Goal: Navigation & Orientation: Find specific page/section

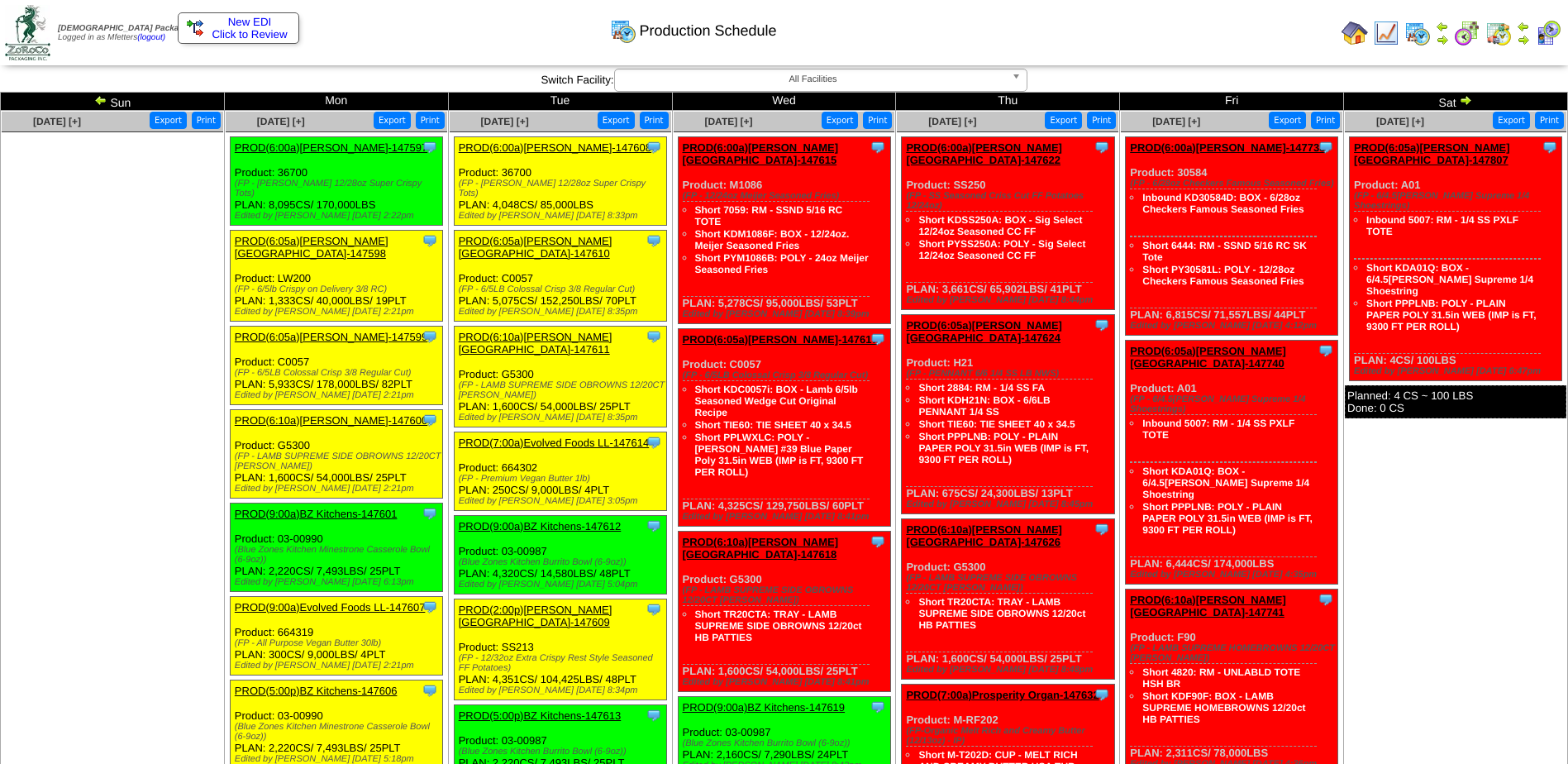
click at [1376, 41] on img at bounding box center [1386, 33] width 27 height 27
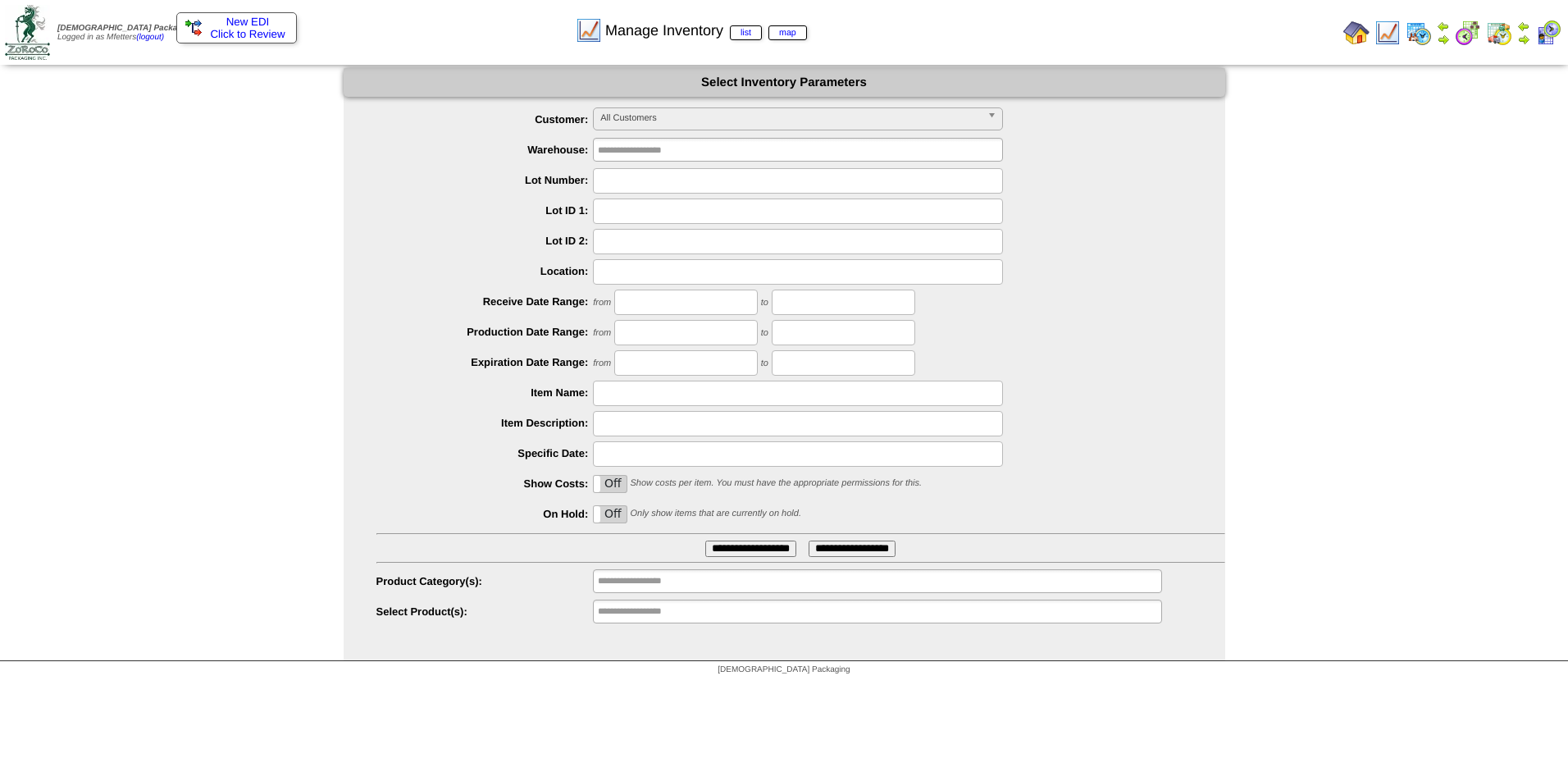
click at [1366, 33] on img at bounding box center [1356, 33] width 26 height 27
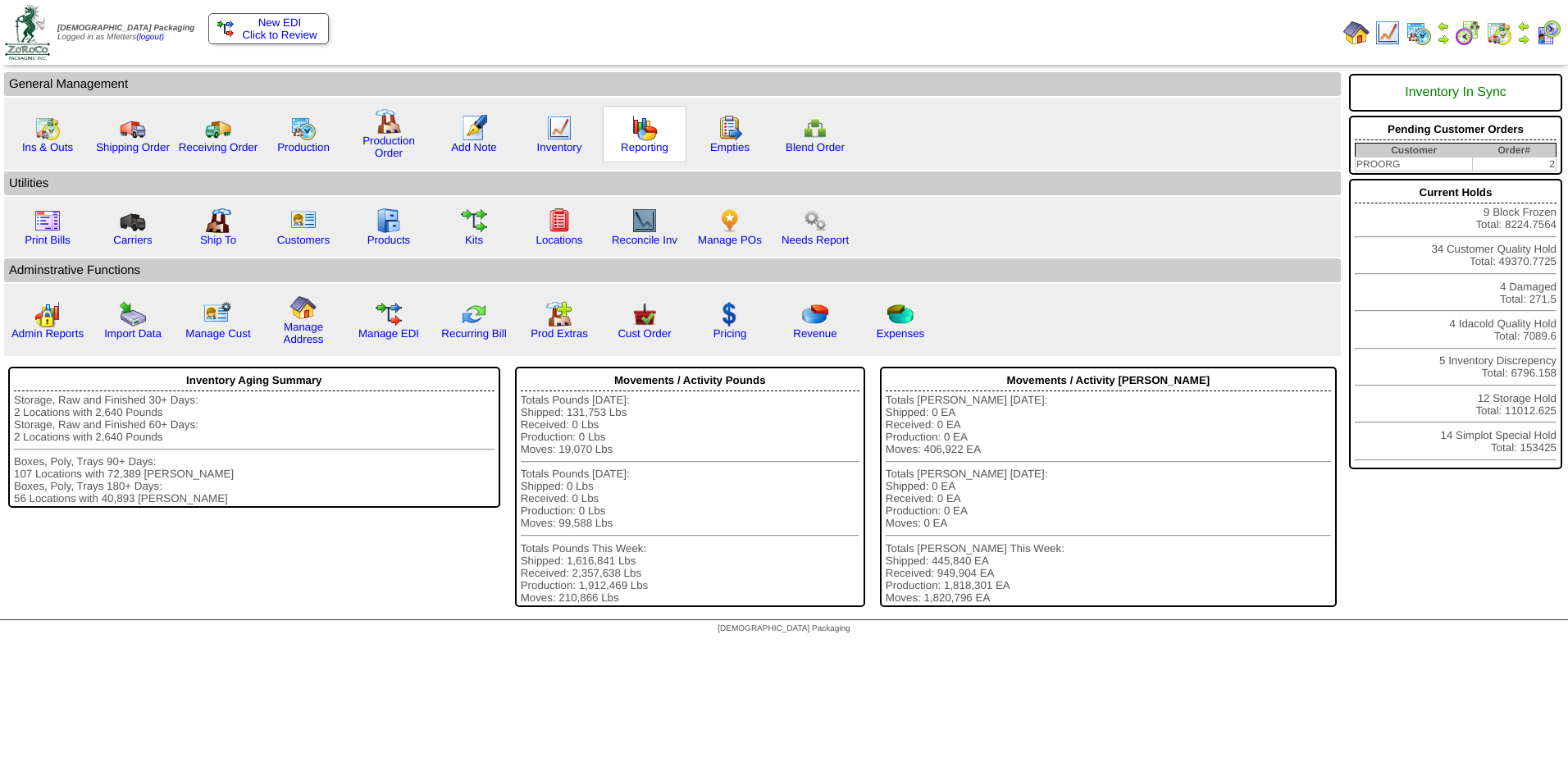
click at [639, 140] on img at bounding box center [645, 128] width 26 height 27
